Goal: Information Seeking & Learning: Learn about a topic

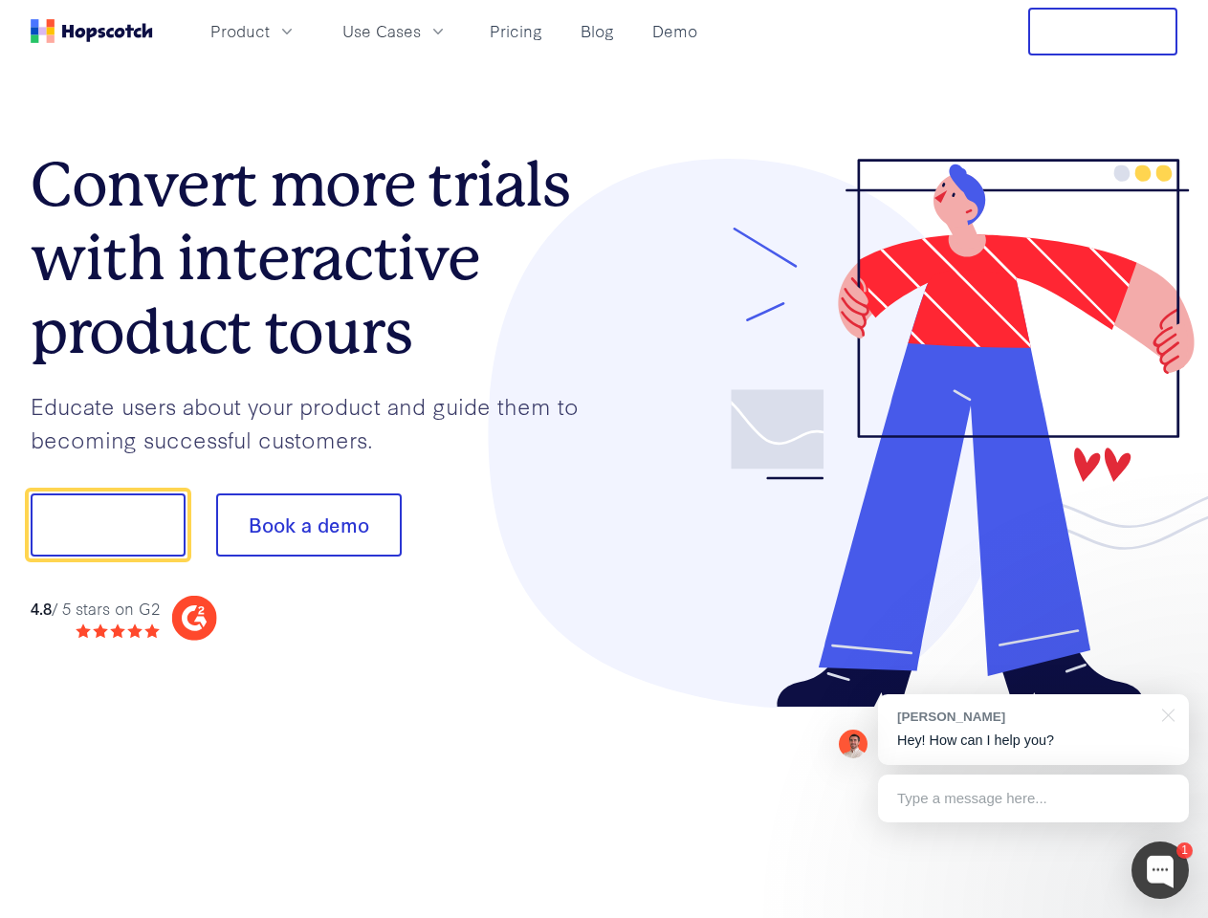
click at [605, 459] on div at bounding box center [892, 434] width 574 height 550
click at [270, 31] on span "Product" at bounding box center [239, 31] width 59 height 24
click at [421, 31] on span "Use Cases" at bounding box center [381, 31] width 78 height 24
click at [1103, 32] on button "Free Trial" at bounding box center [1102, 32] width 149 height 48
click at [107, 525] on button "Show me!" at bounding box center [108, 525] width 155 height 63
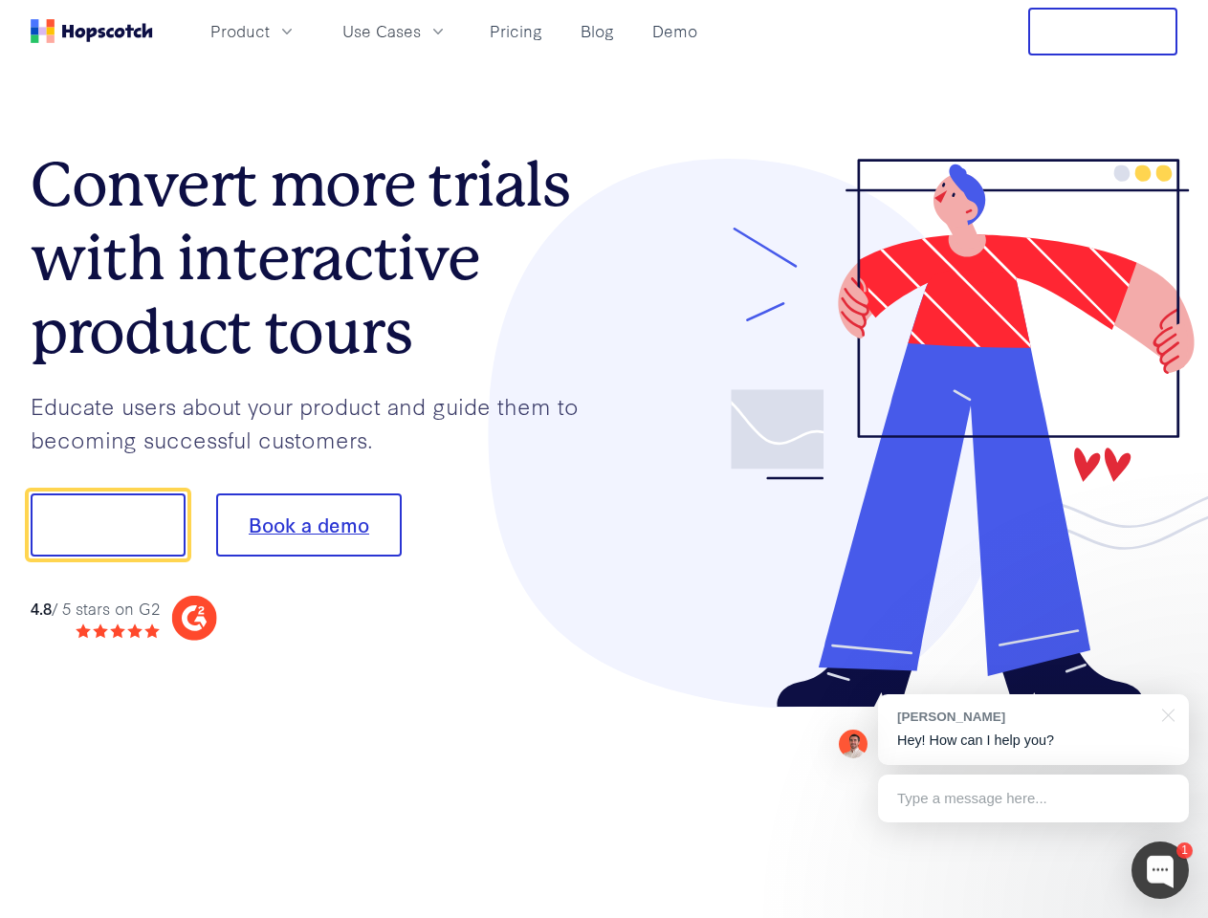
click at [308, 525] on button "Book a demo" at bounding box center [309, 525] width 186 height 63
click at [1160, 870] on div at bounding box center [1160, 870] width 57 height 57
click at [1033, 730] on div "[PERSON_NAME] Hey! How can I help you?" at bounding box center [1033, 729] width 311 height 71
click at [1165, 714] on div at bounding box center [1009, 523] width 359 height 638
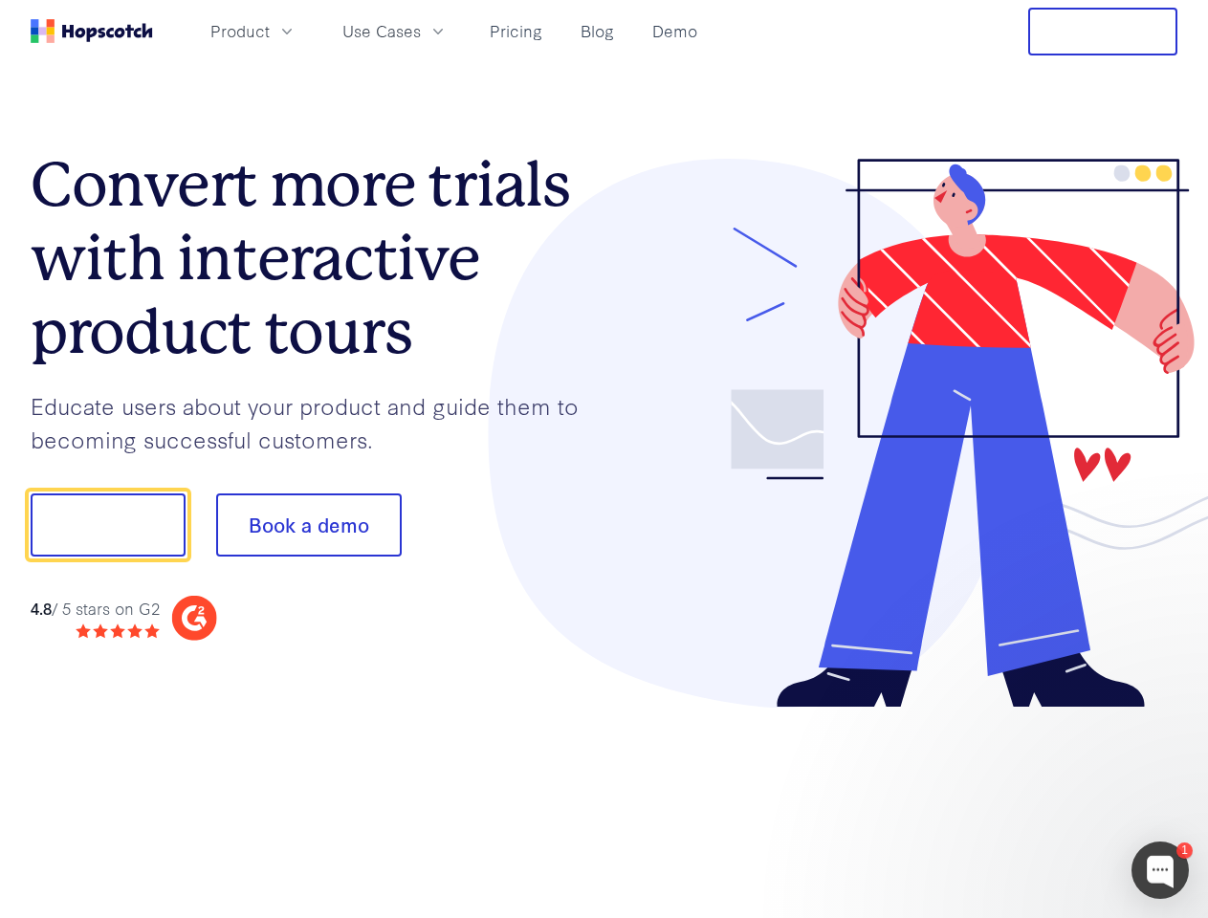
click at [1033, 799] on div at bounding box center [1009, 651] width 359 height 382
